Goal: Information Seeking & Learning: Learn about a topic

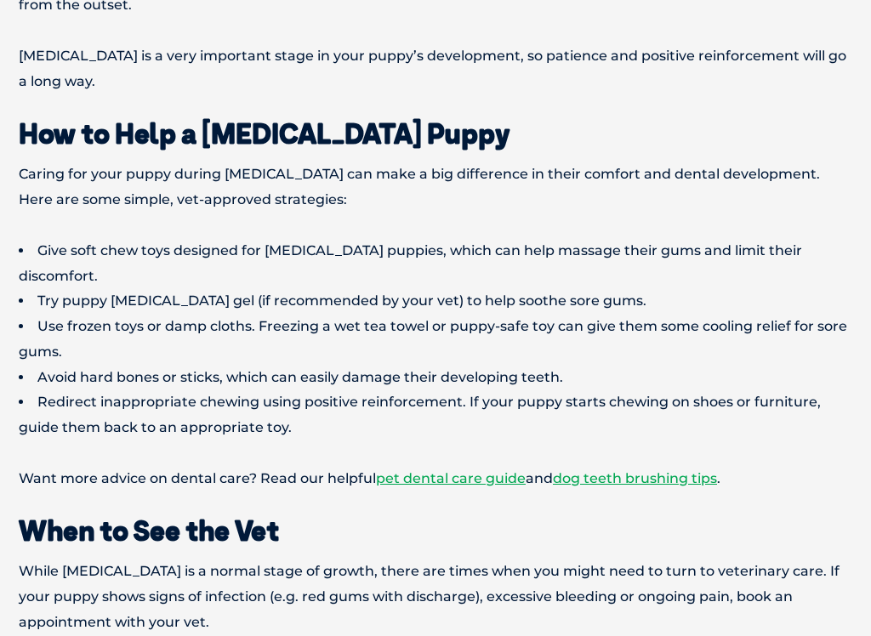
scroll to position [4332, 0]
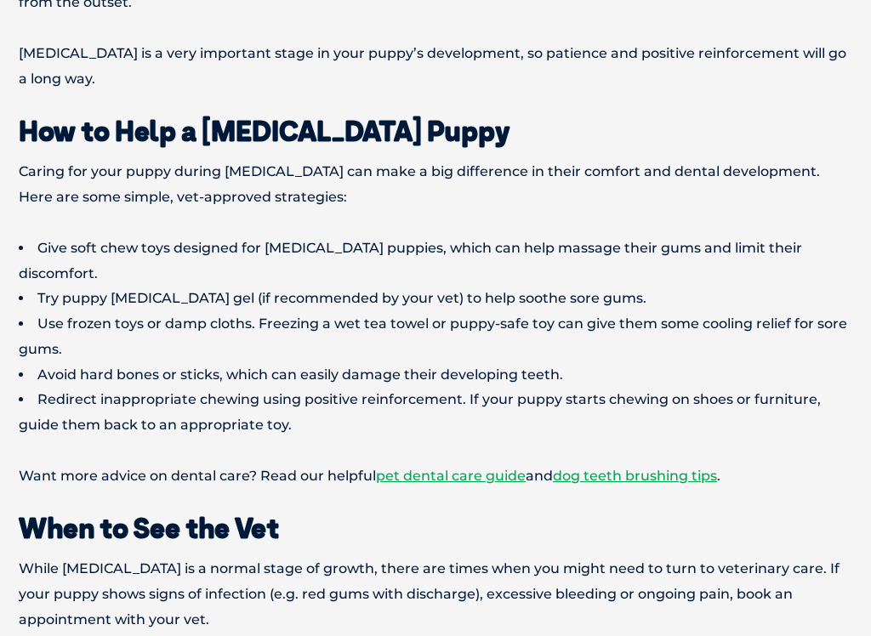
click at [666, 468] on link "dog teeth brushing tips" at bounding box center [635, 476] width 164 height 16
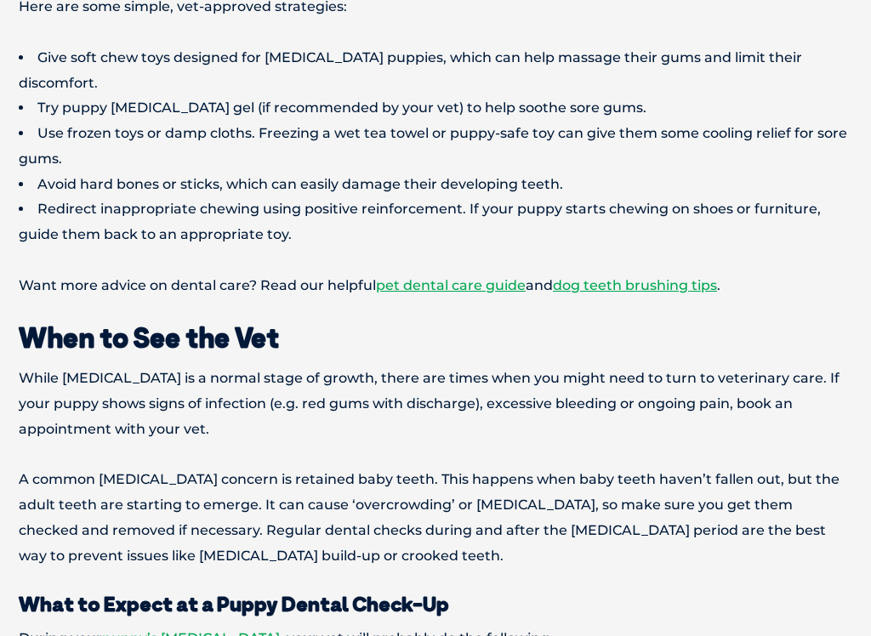
scroll to position [4523, 0]
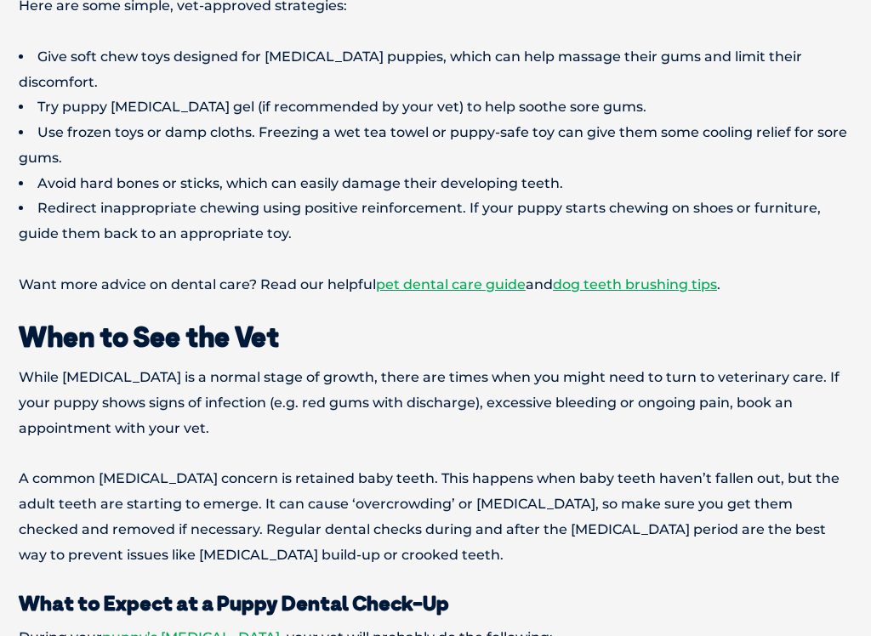
click at [592, 277] on link "dog teeth brushing tips" at bounding box center [635, 285] width 164 height 16
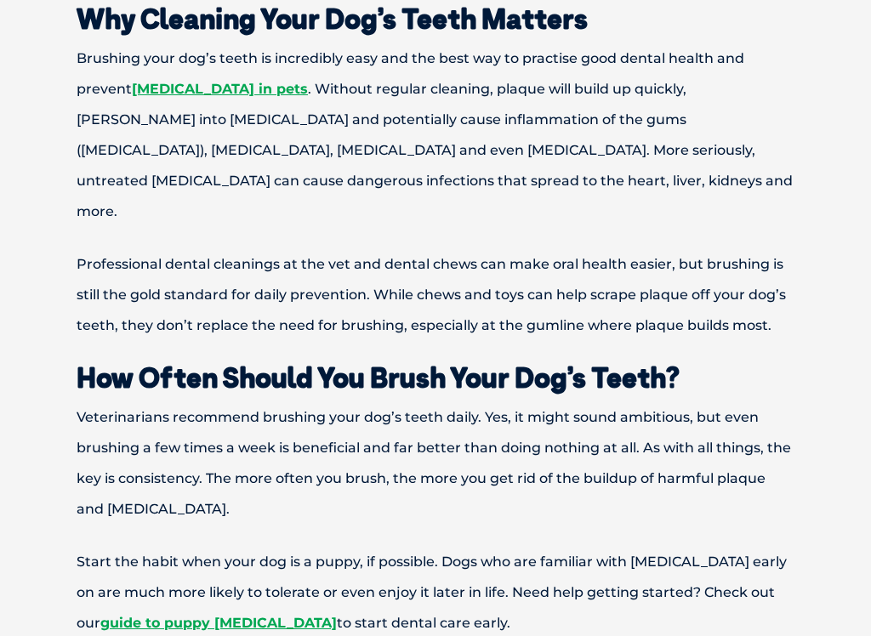
scroll to position [650, 0]
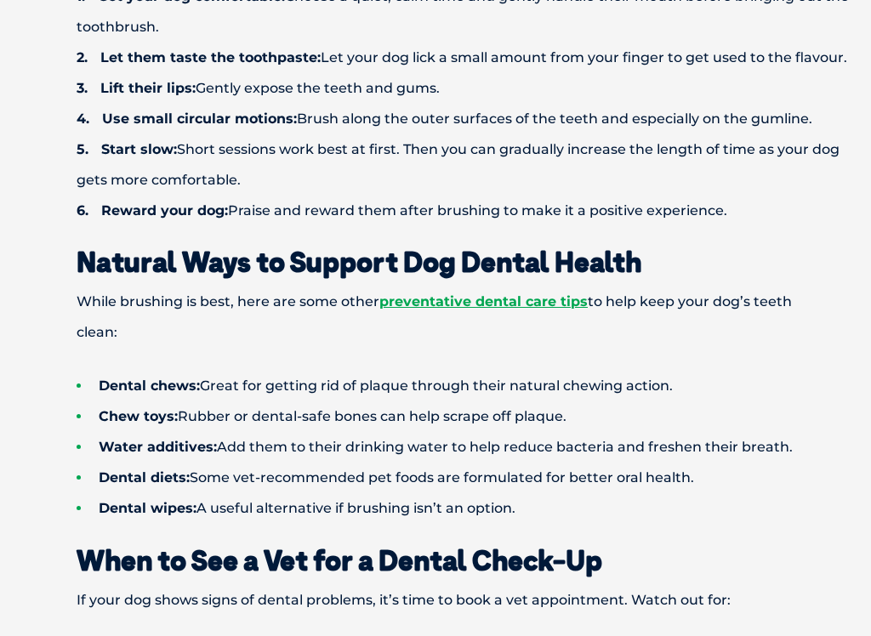
scroll to position [1849, 0]
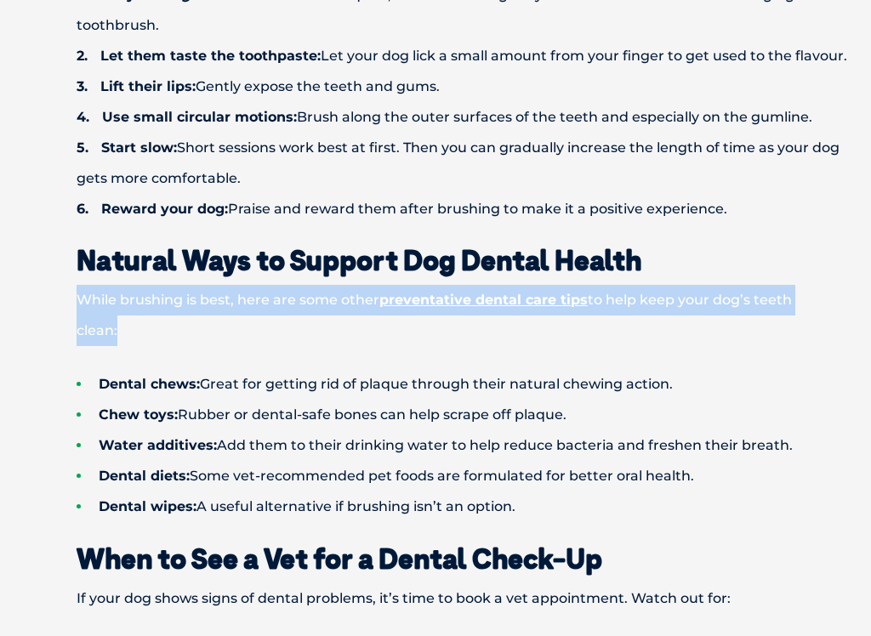
click at [37, 372] on ul "Dental chews: Great for getting rid of plaque through their natural chewing act…" at bounding box center [435, 445] width 837 height 153
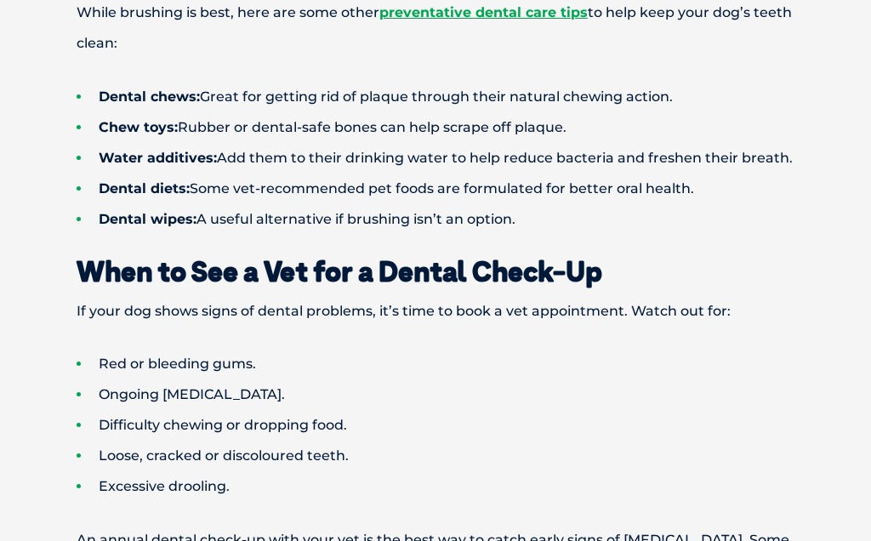
scroll to position [2111, 0]
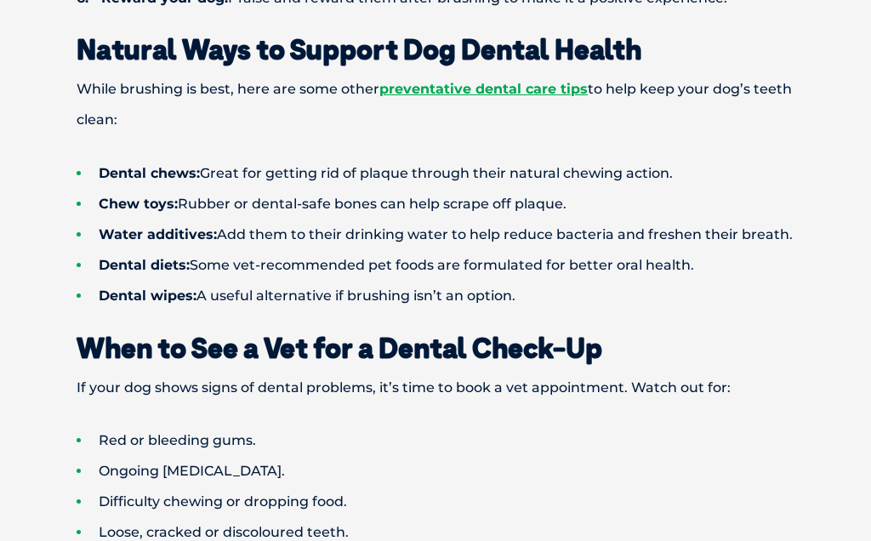
scroll to position [2056, 0]
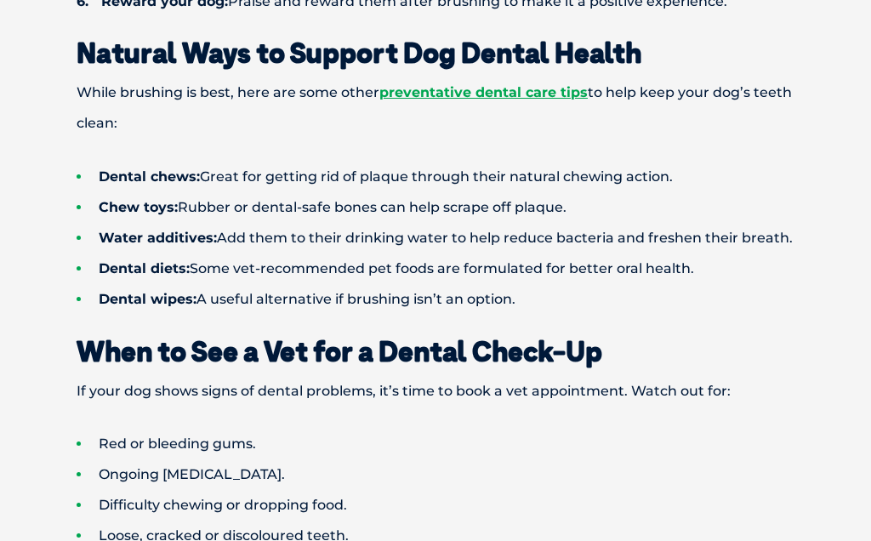
click at [472, 84] on link "preventative dental care tips" at bounding box center [483, 92] width 208 height 16
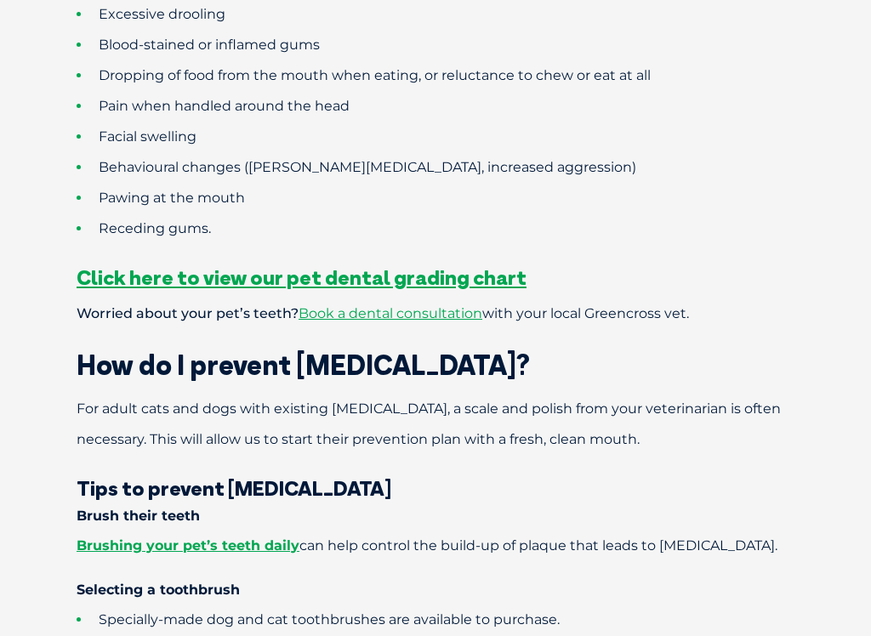
scroll to position [1451, 0]
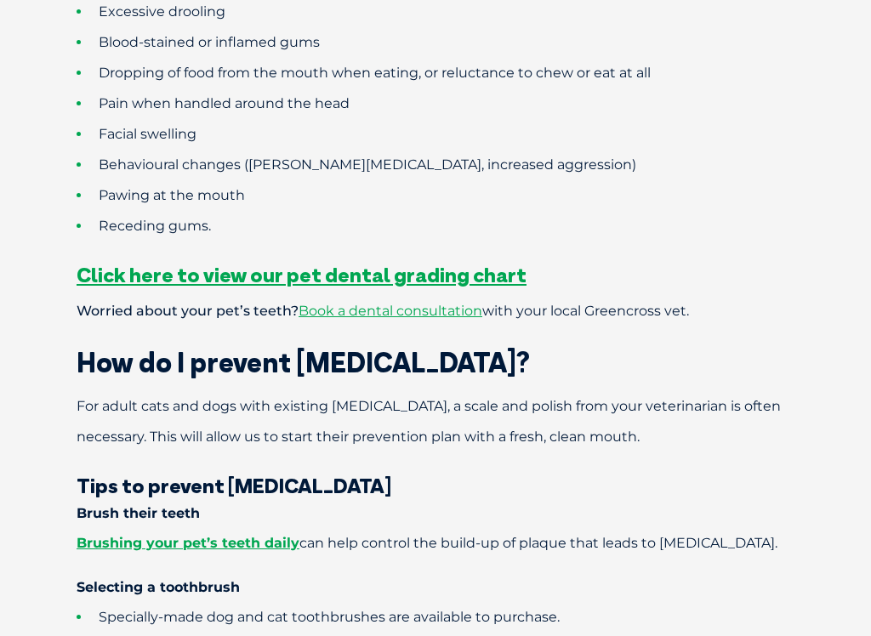
click at [133, 262] on span "Click here to view our pet dental grading chart" at bounding box center [302, 275] width 450 height 26
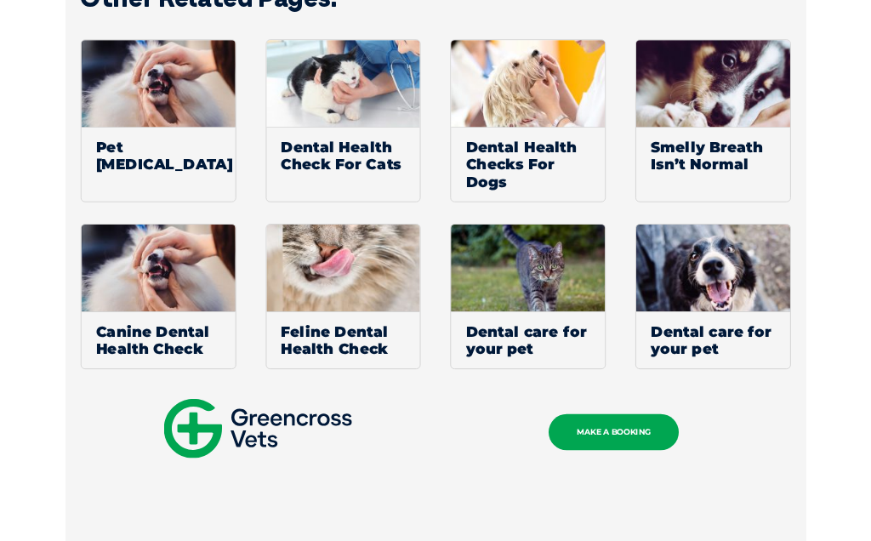
scroll to position [1432, 0]
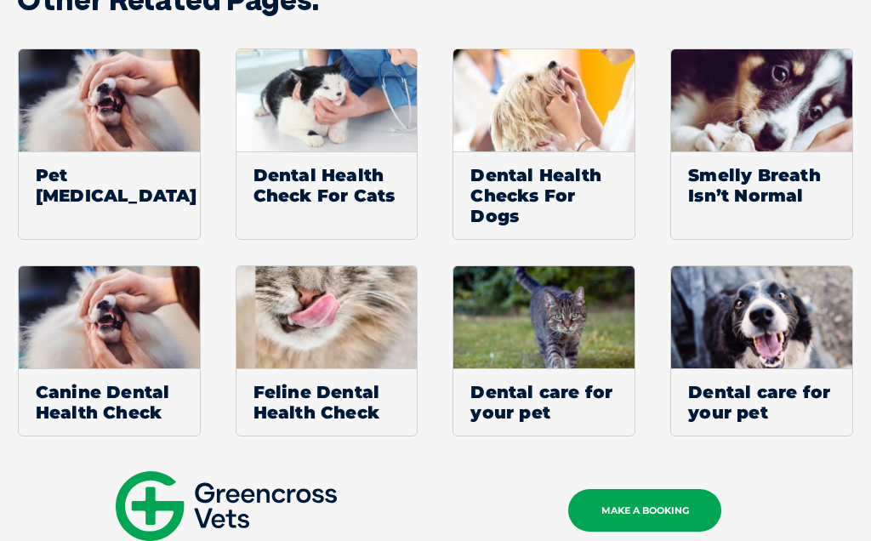
click at [43, 414] on span "Canine Dental Health Check" at bounding box center [109, 401] width 181 height 67
